Goal: Find specific page/section

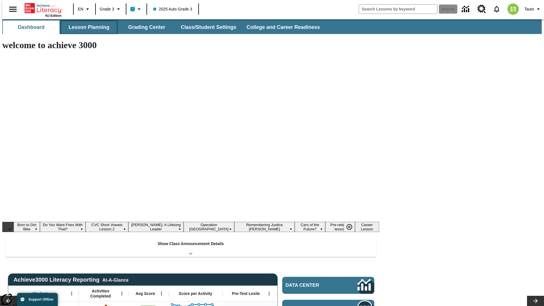
click at [87, 27] on button "Lesson Planning" at bounding box center [89, 27] width 57 height 14
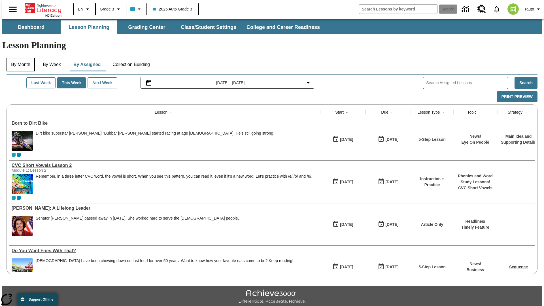
click at [19, 58] on button "By Month" at bounding box center [21, 65] width 28 height 14
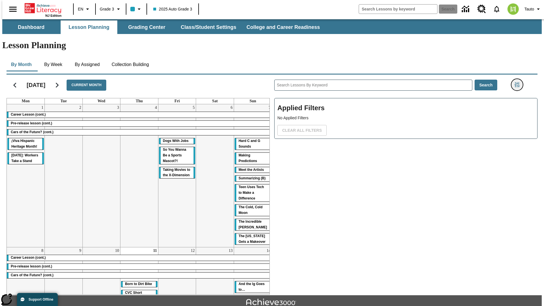
click at [519, 82] on icon "Filters Side menu" at bounding box center [517, 84] width 5 height 5
